Goal: Task Accomplishment & Management: Use online tool/utility

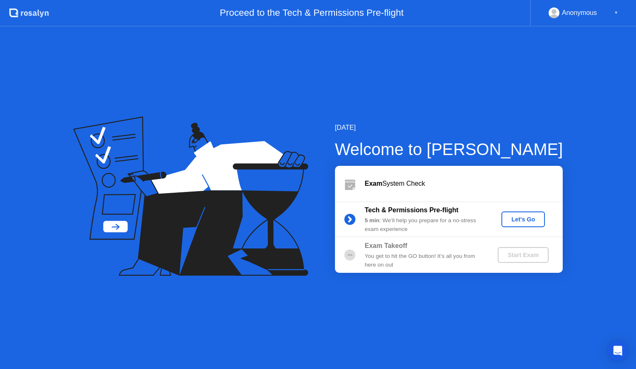
click at [41, 210] on div "[DATE] Welcome to [PERSON_NAME] Exam System Check Tech & Permissions Pre-flight…" at bounding box center [318, 198] width 636 height 342
click at [528, 222] on div "Let's Go" at bounding box center [523, 219] width 37 height 7
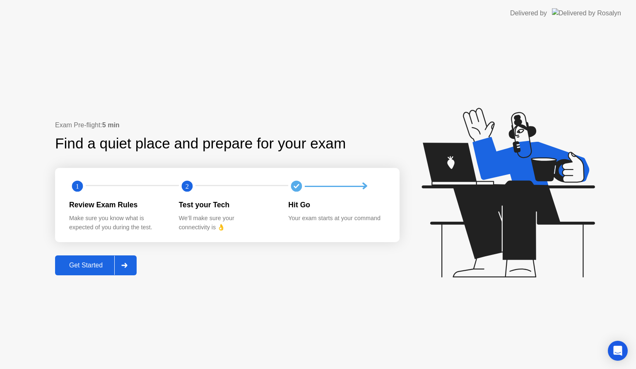
click at [94, 265] on div "Get Started" at bounding box center [86, 264] width 57 height 7
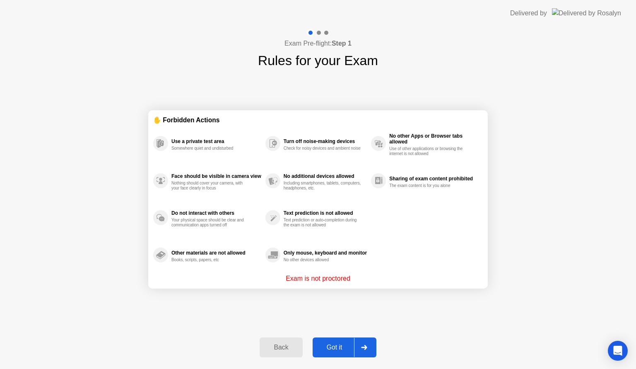
click at [327, 345] on div "Got it" at bounding box center [334, 346] width 39 height 7
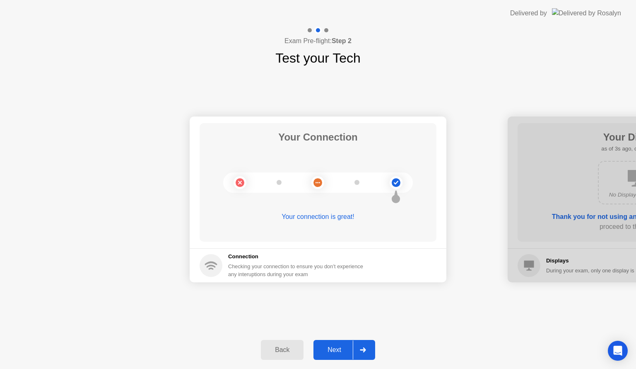
click at [339, 347] on div "Next" at bounding box center [334, 349] width 37 height 7
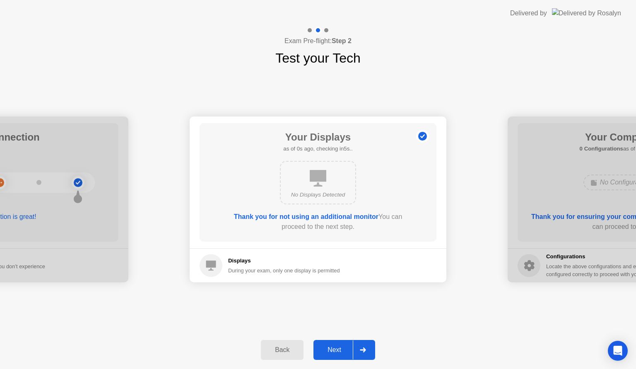
click at [339, 347] on div "Next" at bounding box center [334, 349] width 37 height 7
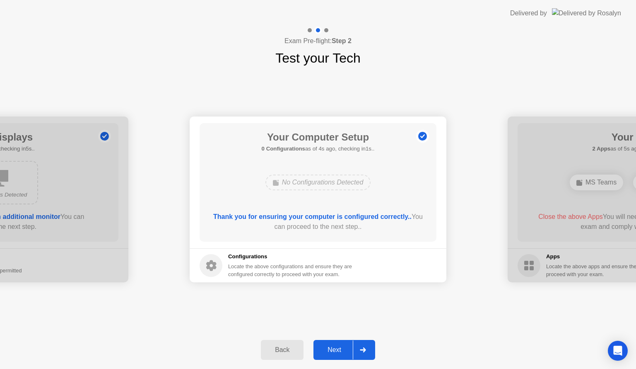
click at [338, 351] on div "Next" at bounding box center [334, 349] width 37 height 7
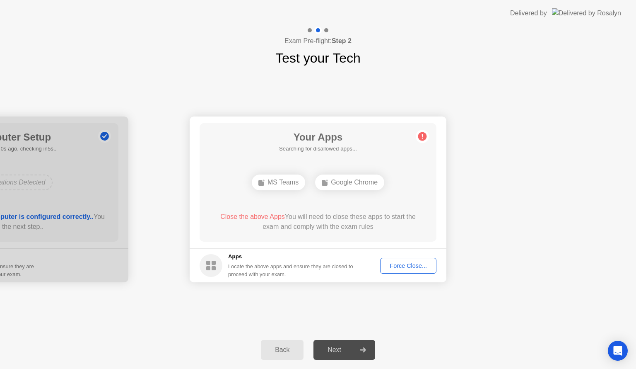
click at [417, 264] on div "Force Close..." at bounding box center [408, 265] width 51 height 7
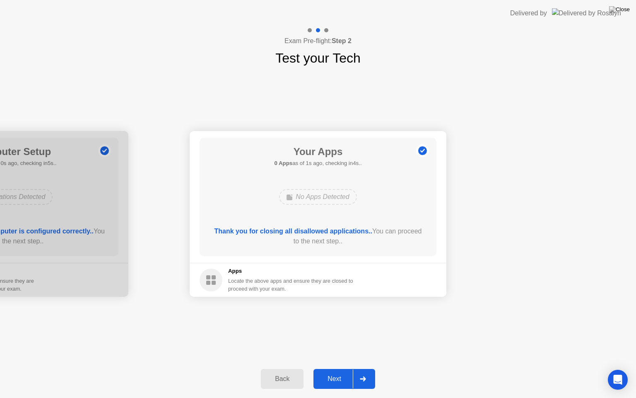
click at [336, 368] on div "Next" at bounding box center [334, 378] width 37 height 7
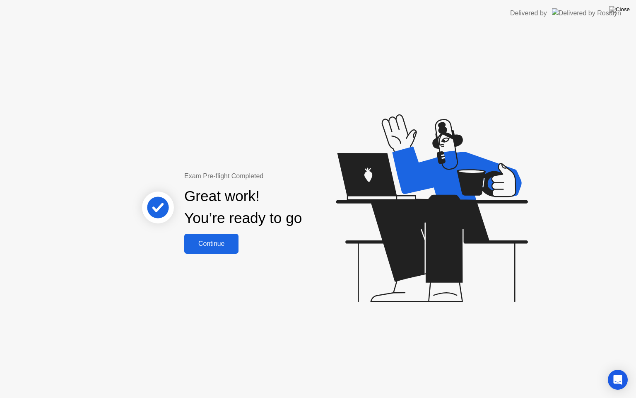
click at [220, 241] on div "Continue" at bounding box center [211, 243] width 49 height 7
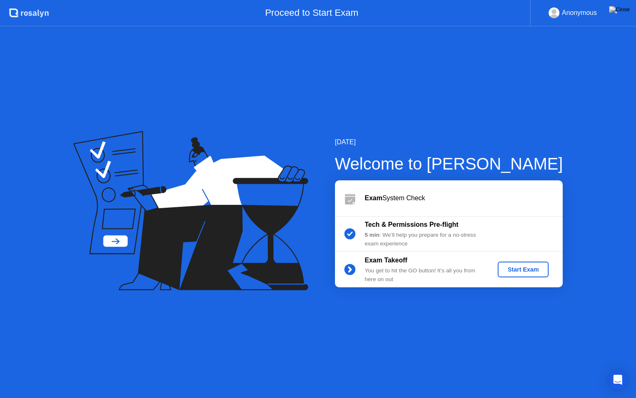
click at [415, 231] on div "5 min : We’ll help you prepare for a no-stress exam experience" at bounding box center [424, 239] width 119 height 17
click at [525, 270] on div "Start Exam" at bounding box center [523, 269] width 44 height 7
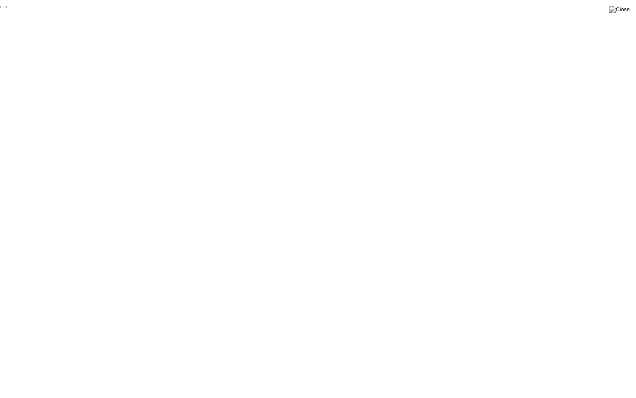
click div "End Proctoring Session"
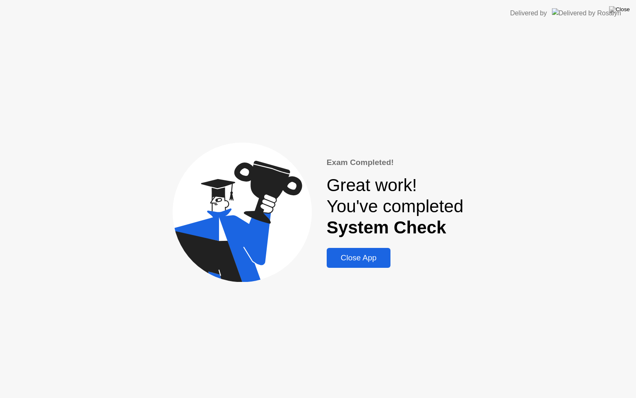
click at [340, 261] on div "Close App" at bounding box center [358, 257] width 59 height 9
